Goal: Task Accomplishment & Management: Use online tool/utility

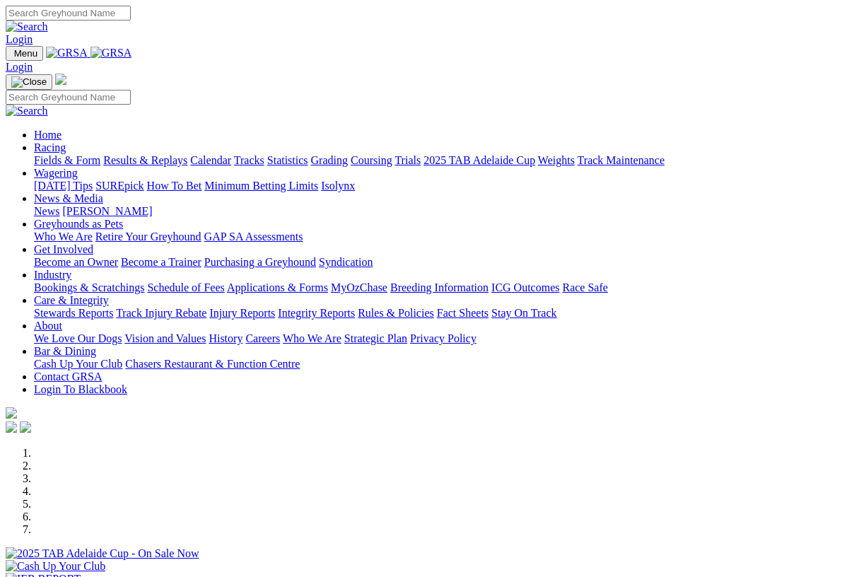
scroll to position [1, 0]
click at [71, 267] on link "Industry" at bounding box center [52, 273] width 37 height 12
click at [71, 269] on link "Industry" at bounding box center [52, 275] width 37 height 12
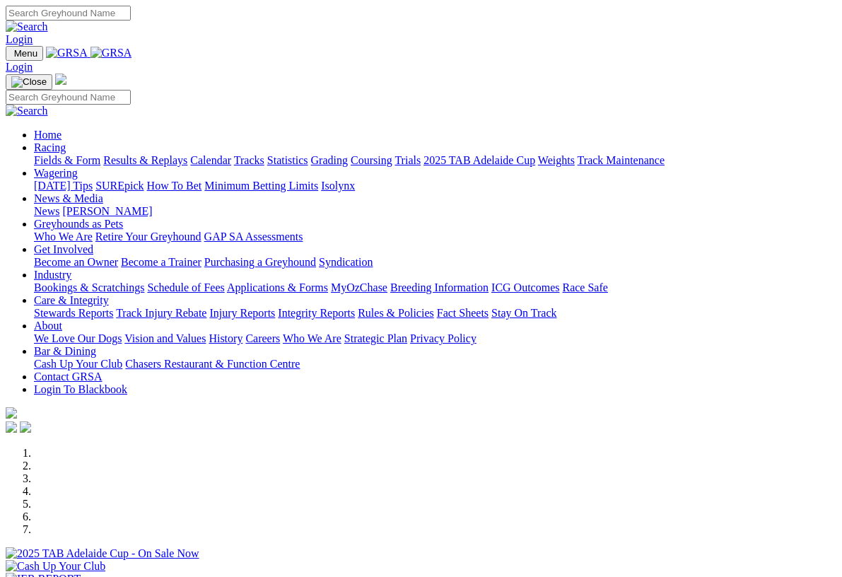
click at [71, 269] on link "Industry" at bounding box center [52, 275] width 37 height 12
click at [591, 576] on div at bounding box center [421, 585] width 830 height 0
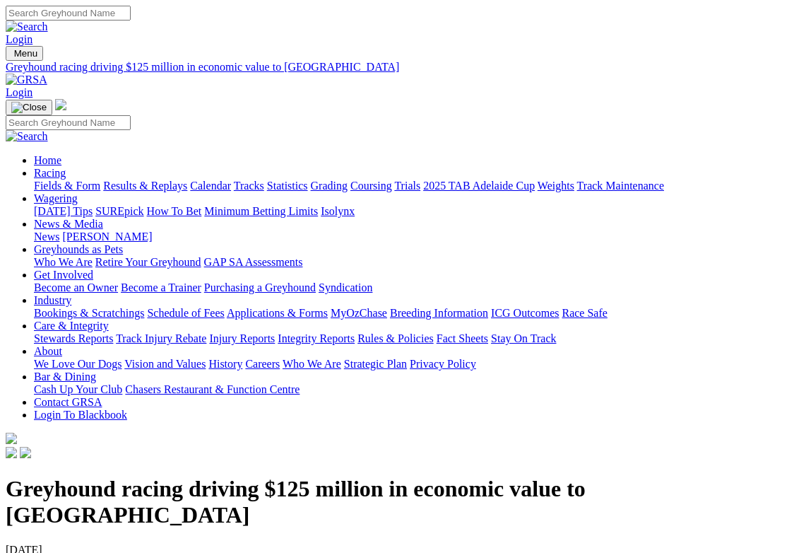
click at [71, 294] on link "Industry" at bounding box center [52, 300] width 37 height 12
click at [101, 307] on link "Bookings & Scratchings" at bounding box center [89, 313] width 110 height 12
